Goal: Navigation & Orientation: Find specific page/section

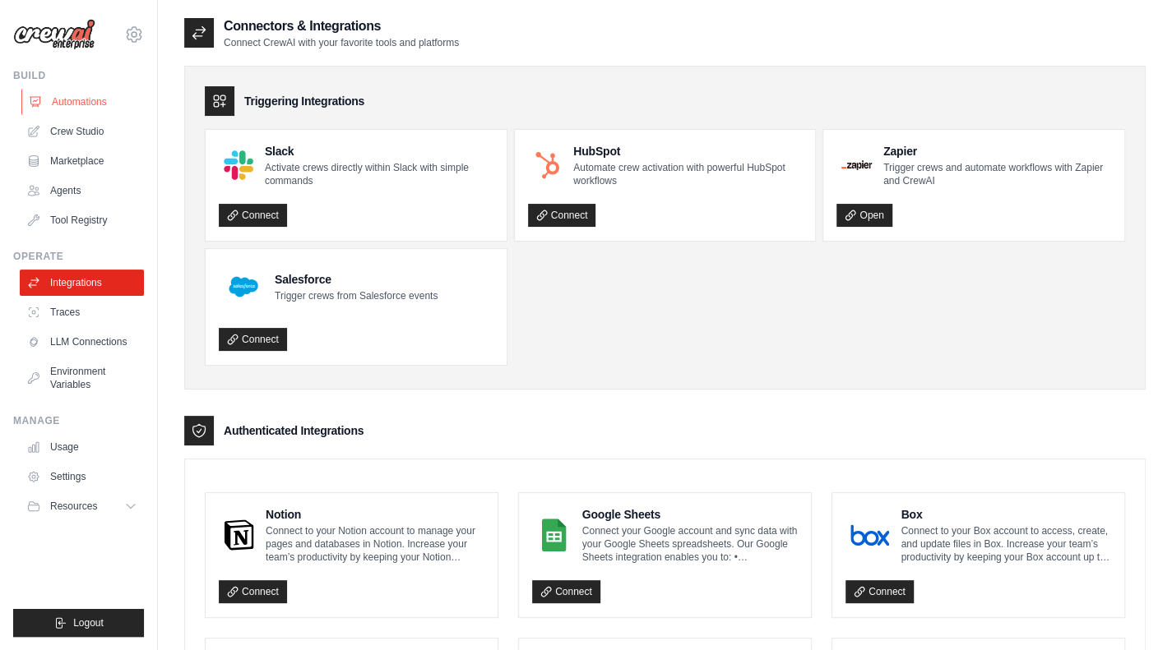
click at [79, 101] on link "Automations" at bounding box center [83, 102] width 124 height 26
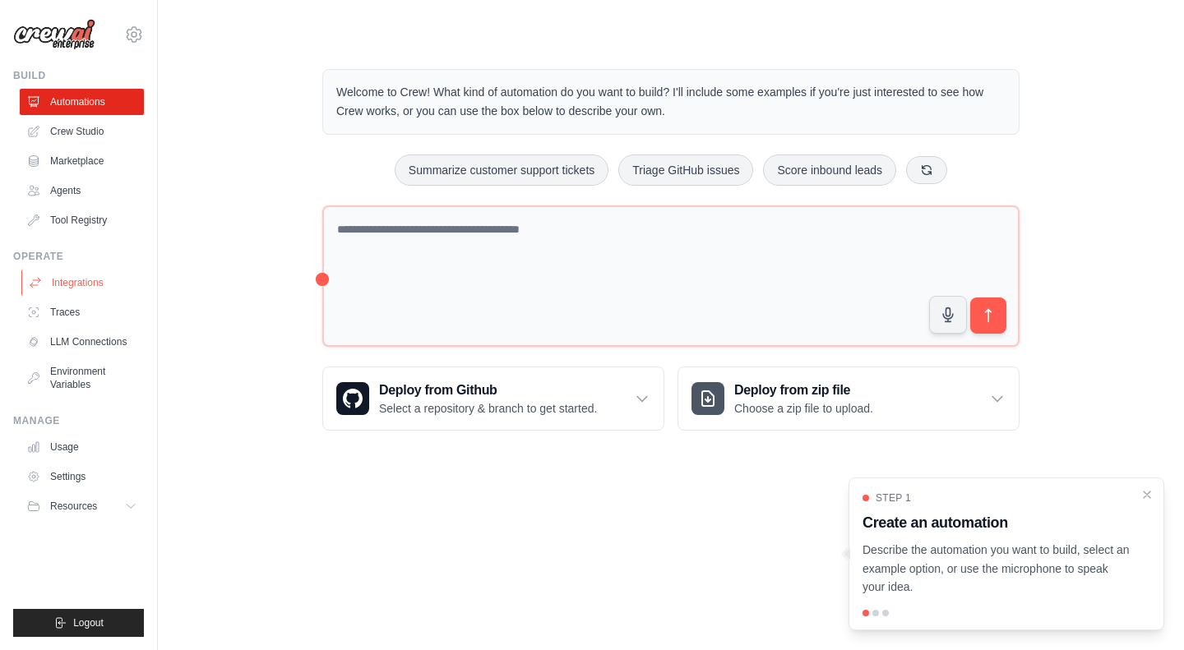
click at [65, 287] on link "Integrations" at bounding box center [83, 283] width 124 height 26
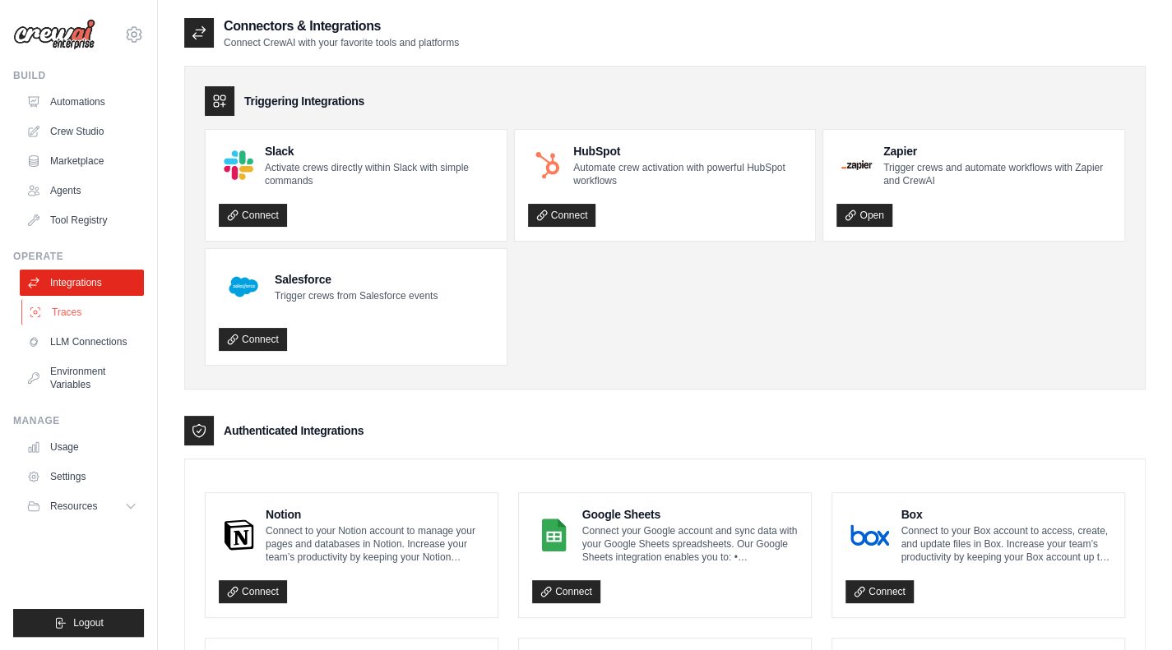
click at [72, 322] on link "Traces" at bounding box center [83, 312] width 124 height 26
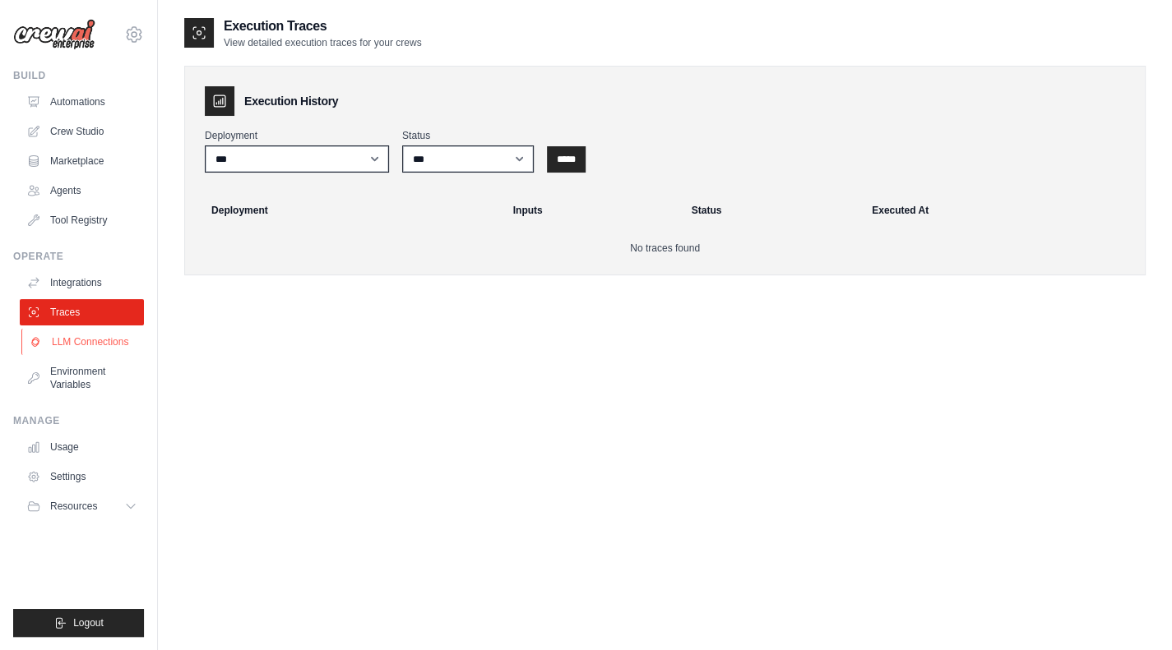
click at [85, 351] on link "LLM Connections" at bounding box center [83, 342] width 124 height 26
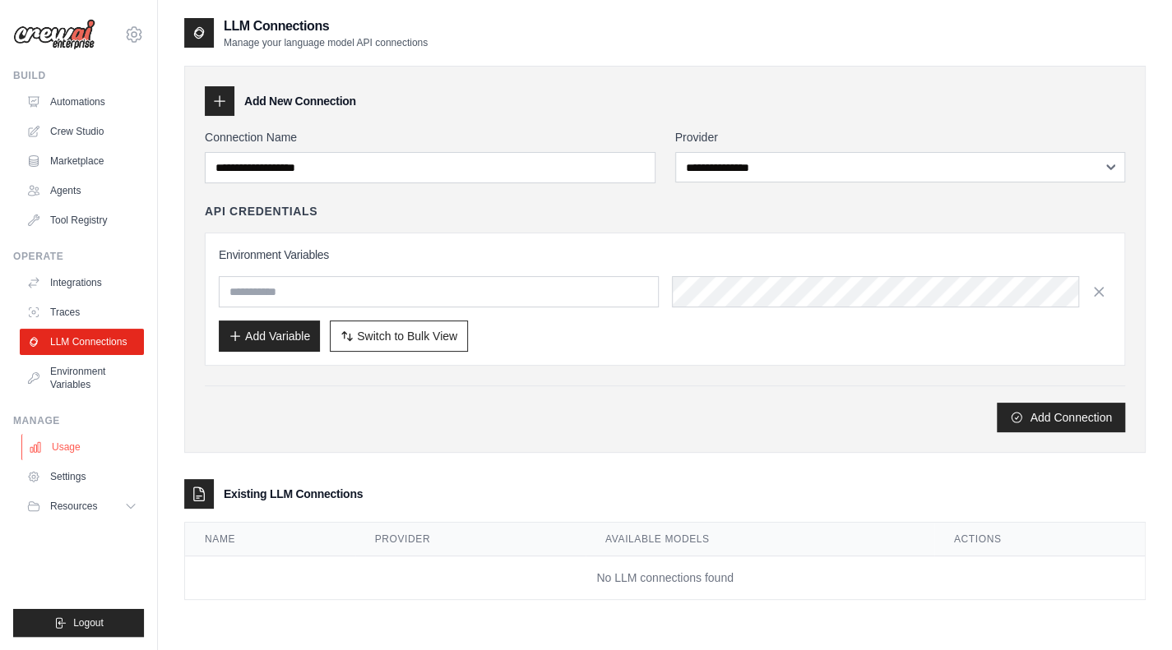
click at [77, 445] on link "Usage" at bounding box center [83, 447] width 124 height 26
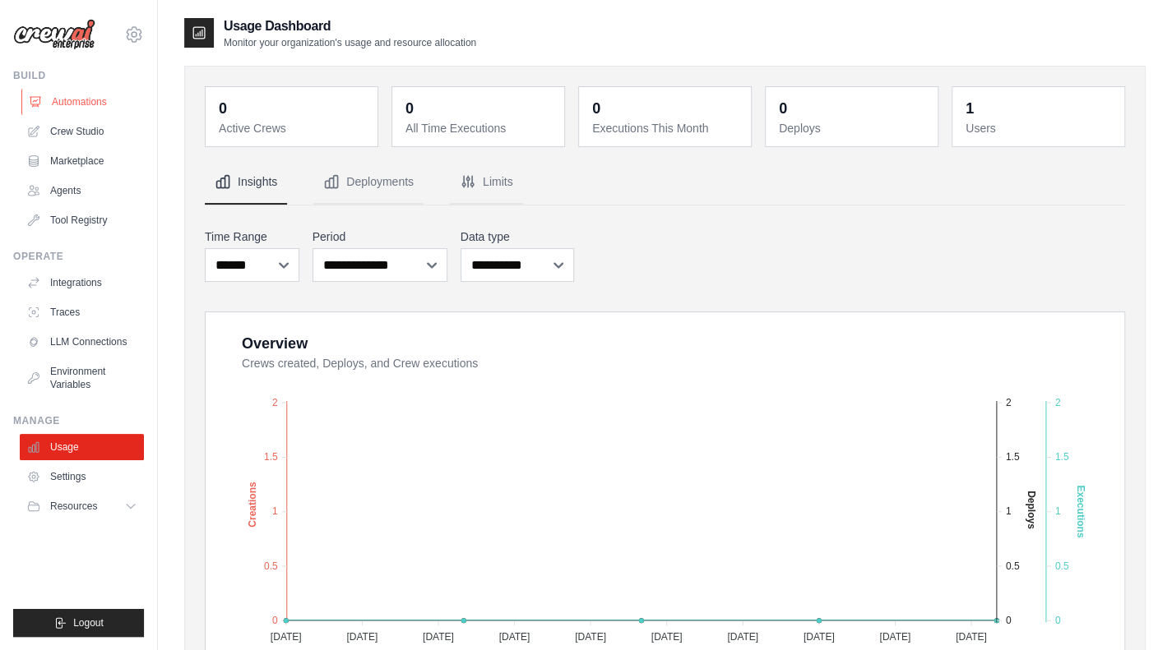
click at [91, 96] on link "Automations" at bounding box center [83, 102] width 124 height 26
